Goal: Information Seeking & Learning: Learn about a topic

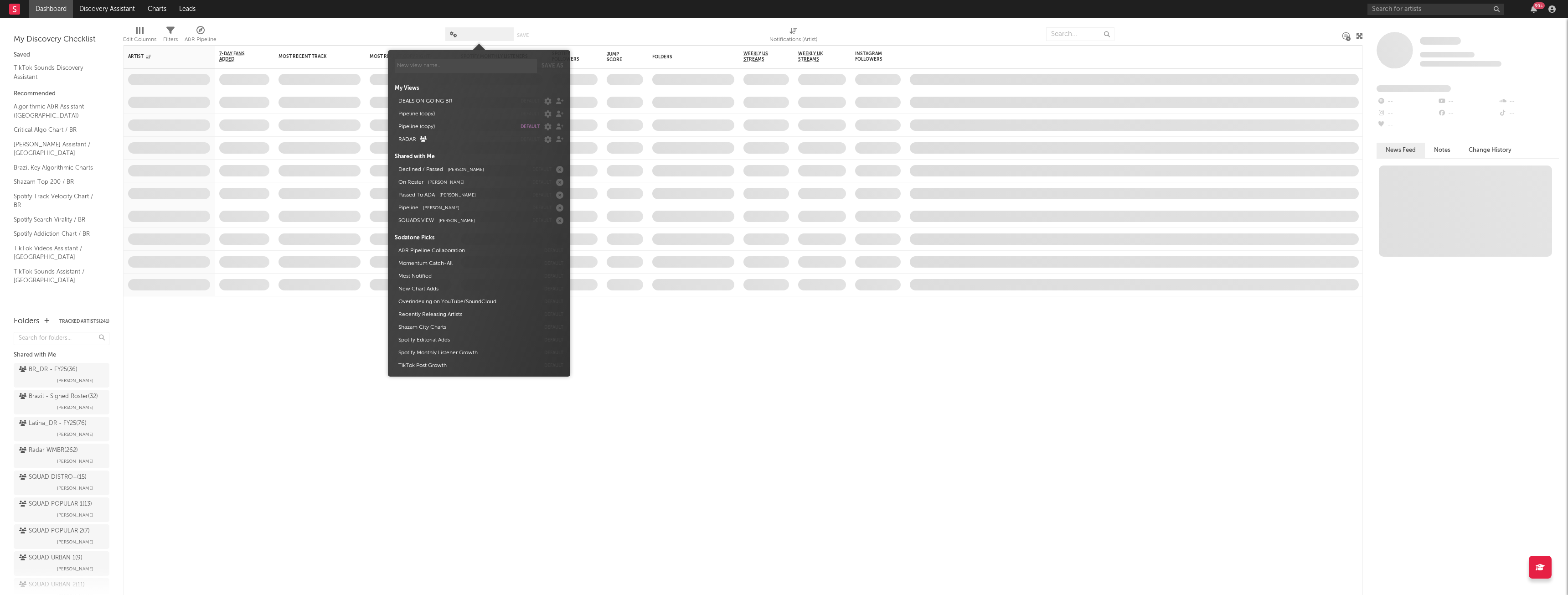
click at [467, 33] on span at bounding box center [479, 35] width 68 height 14
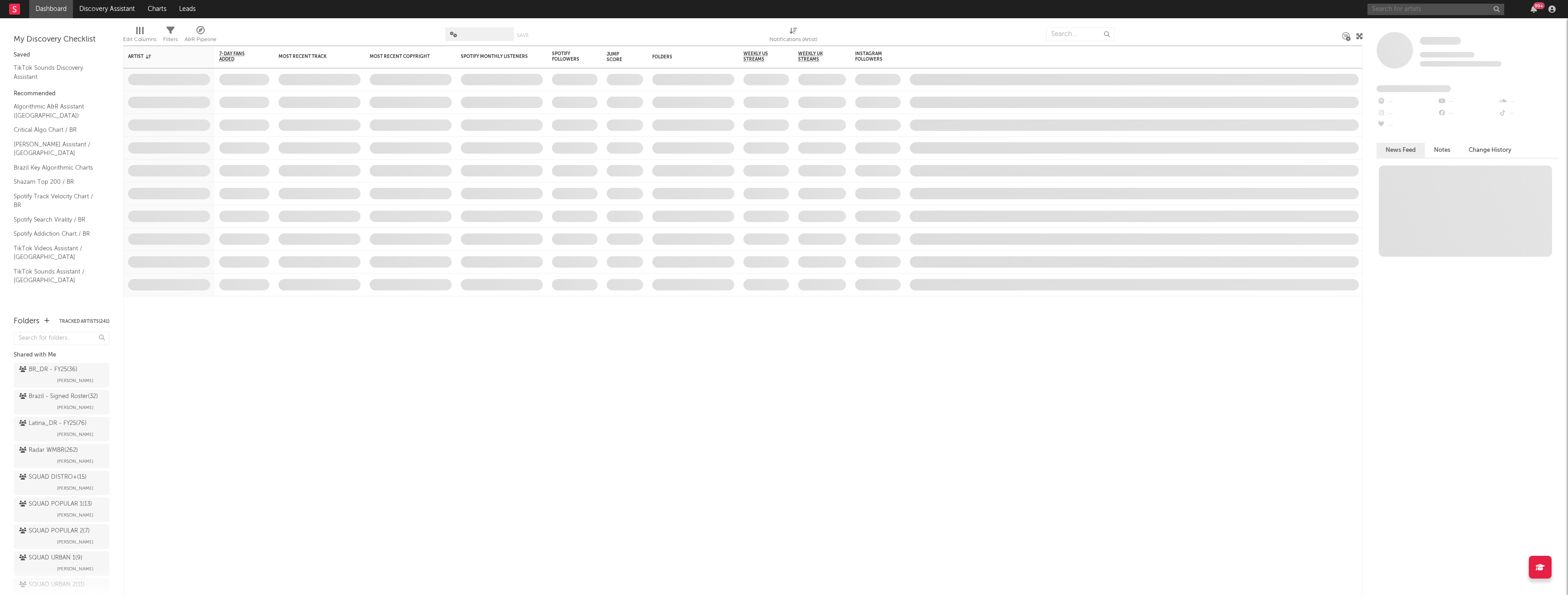
click at [1392, 8] on input "text" at bounding box center [1436, 9] width 137 height 11
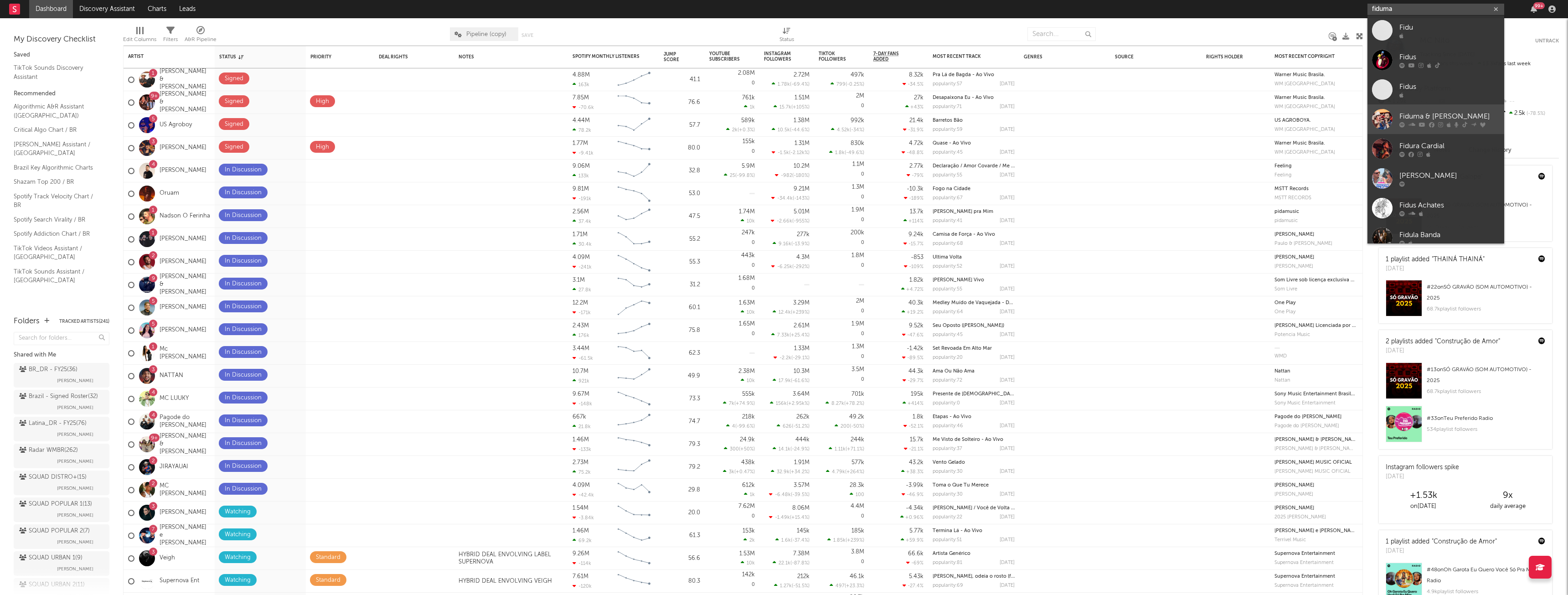
type input "fiduma"
click at [1456, 118] on div "Fiduma & [PERSON_NAME]" at bounding box center [1449, 116] width 100 height 11
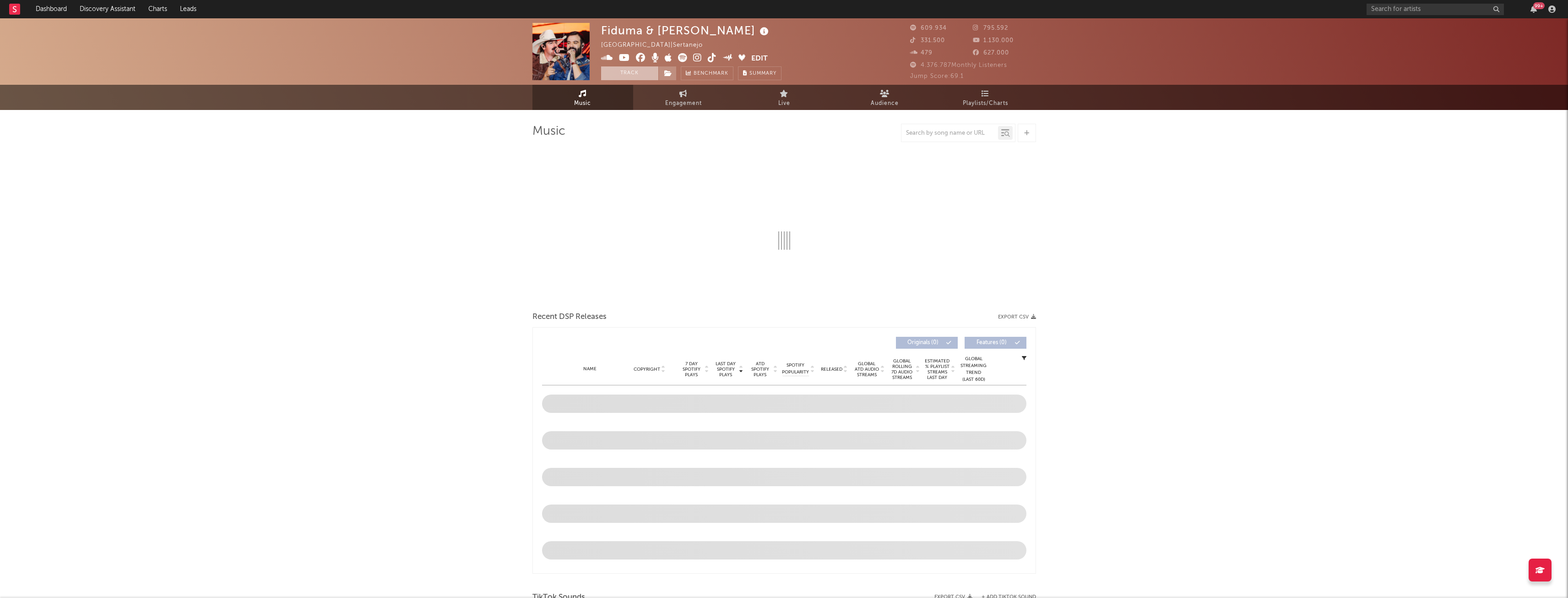
select select "6m"
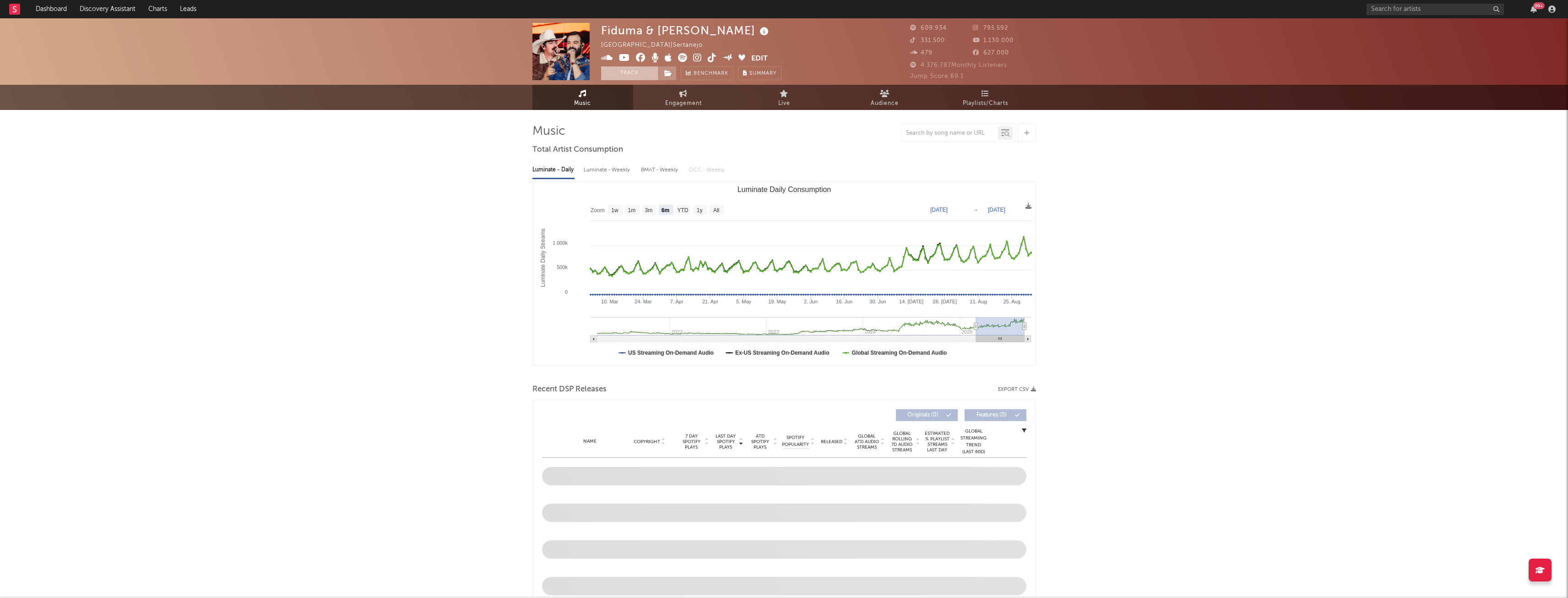
click at [609, 74] on button "Track" at bounding box center [630, 74] width 57 height 14
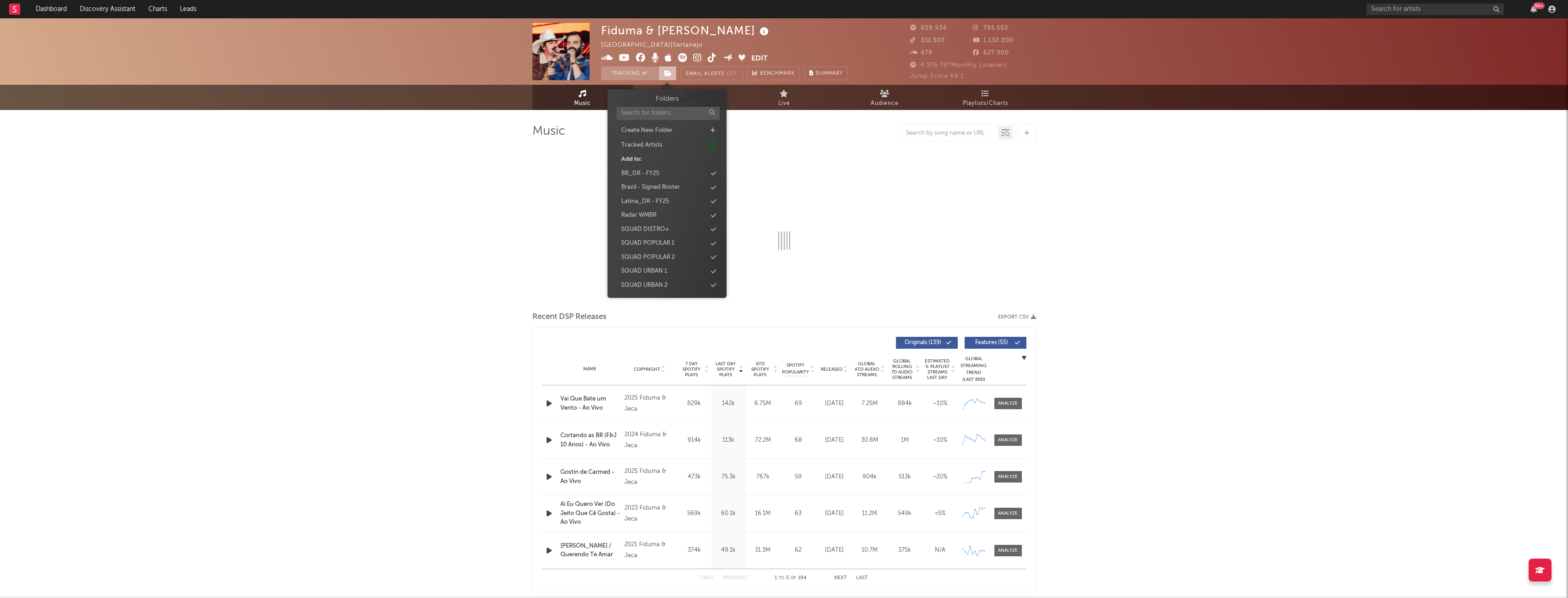
click at [663, 72] on span at bounding box center [667, 74] width 18 height 14
select select "6m"
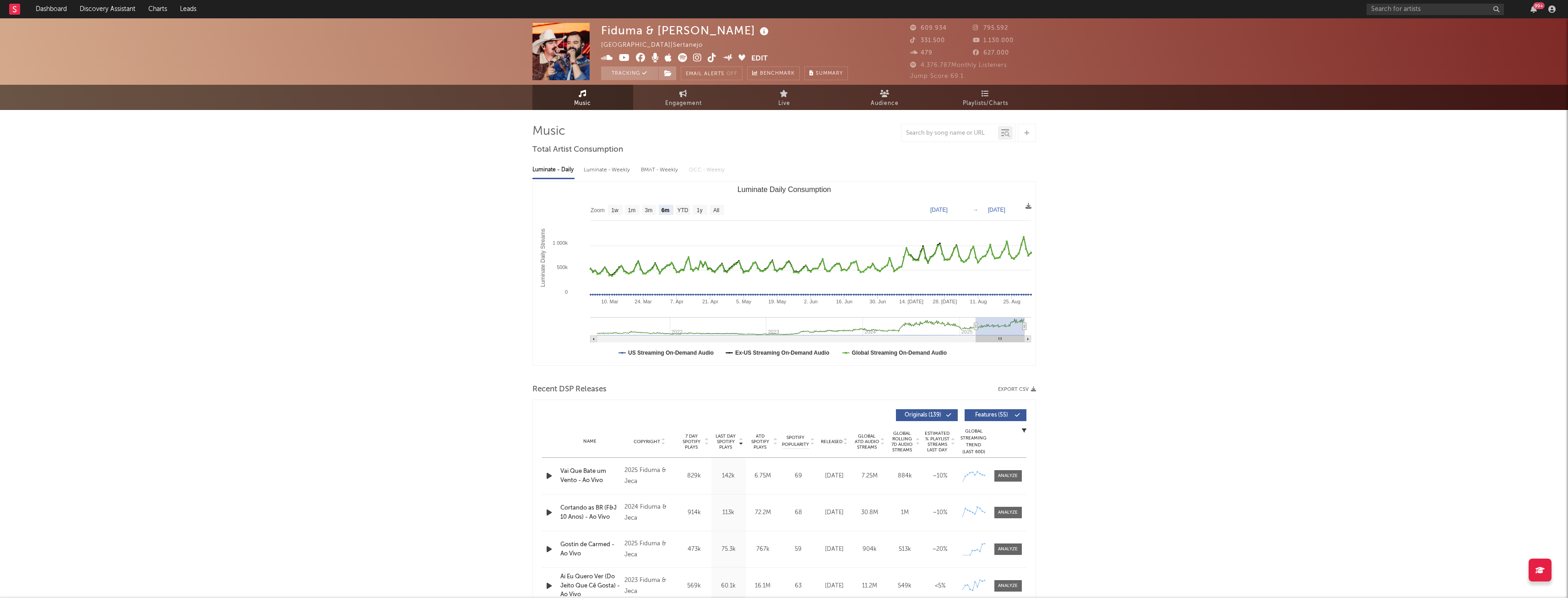
click at [764, 136] on div at bounding box center [785, 133] width 504 height 18
